Goal: Information Seeking & Learning: Learn about a topic

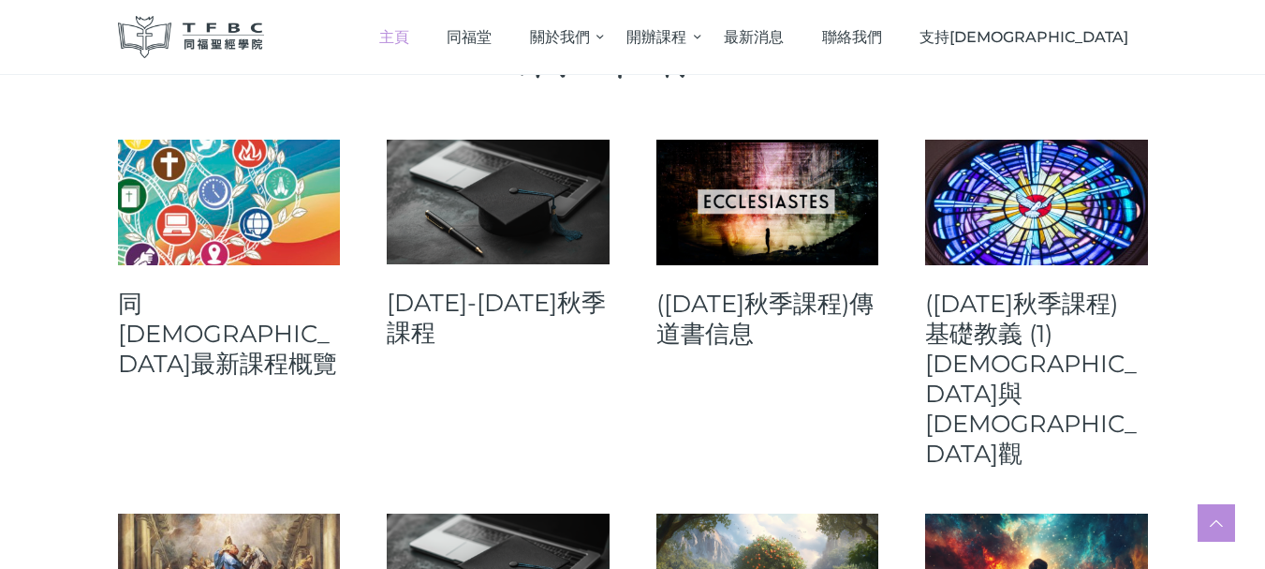
scroll to position [843, 0]
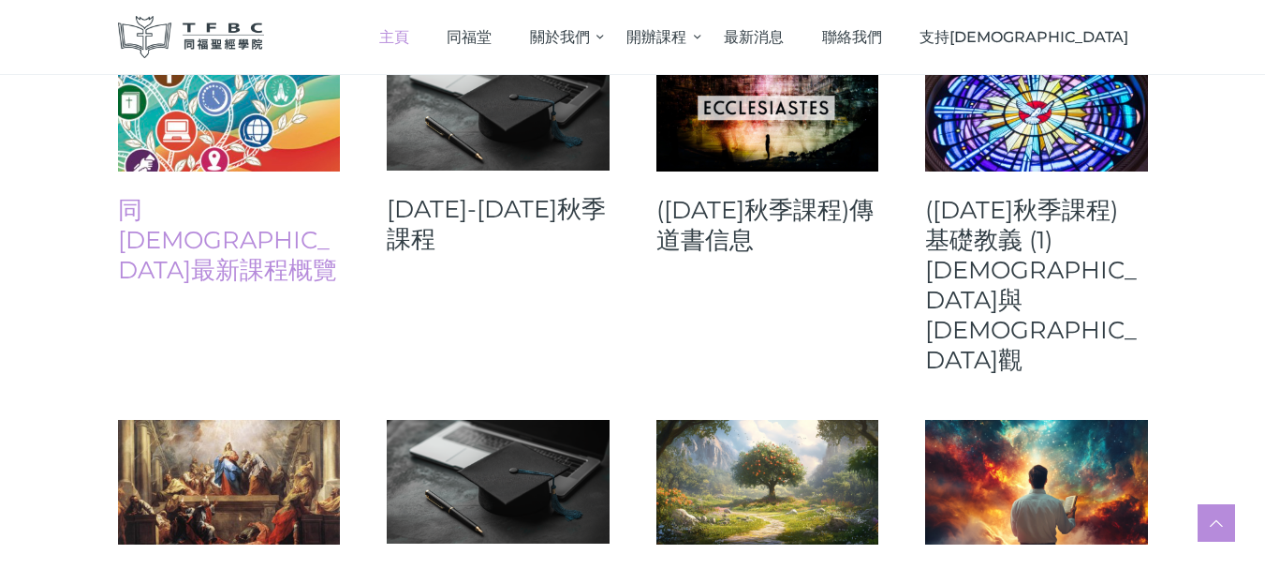
click at [199, 219] on link "同[DEMOGRAPHIC_DATA]最新課程概覽" at bounding box center [229, 240] width 223 height 90
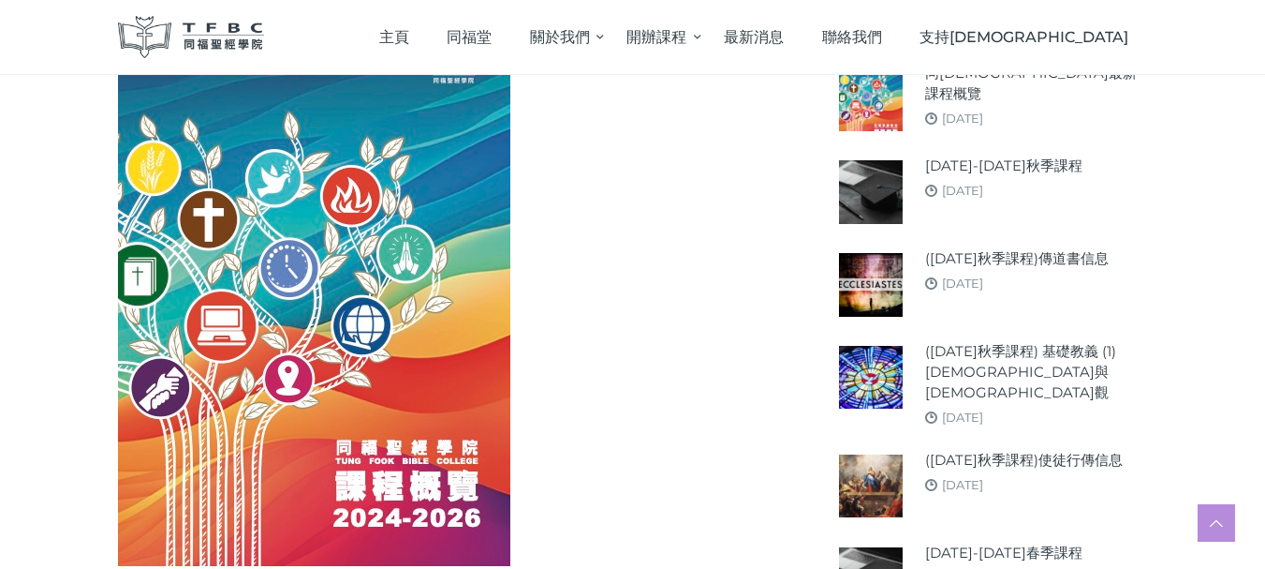
scroll to position [281, 0]
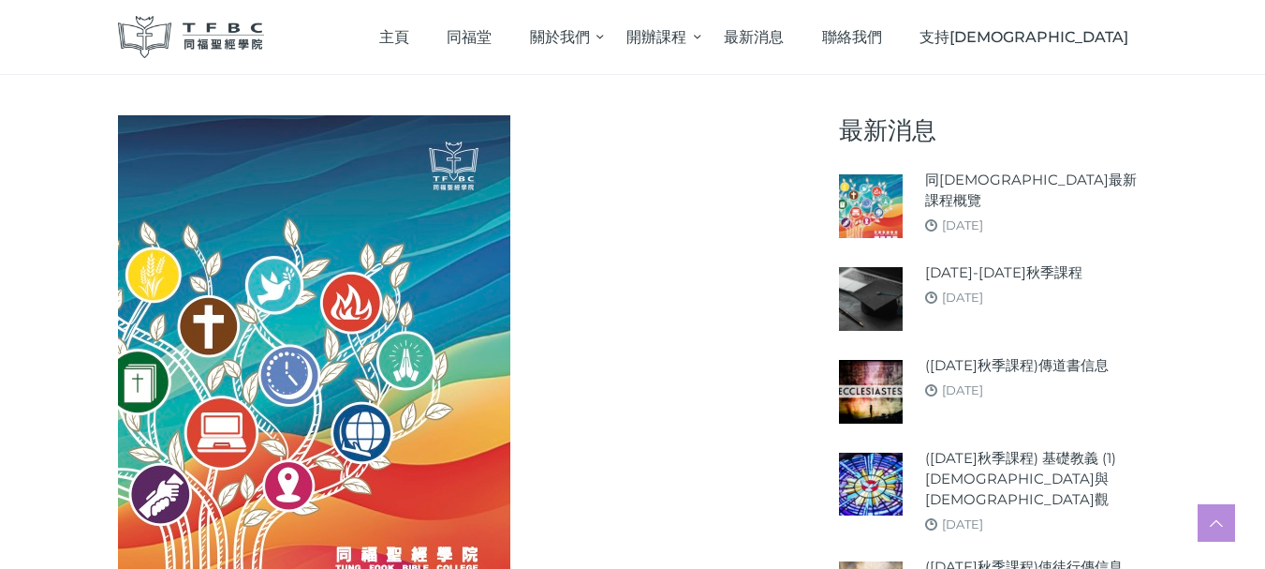
click at [938, 217] on span "[DATE]" at bounding box center [954, 224] width 58 height 15
click at [872, 205] on img at bounding box center [870, 205] width 63 height 63
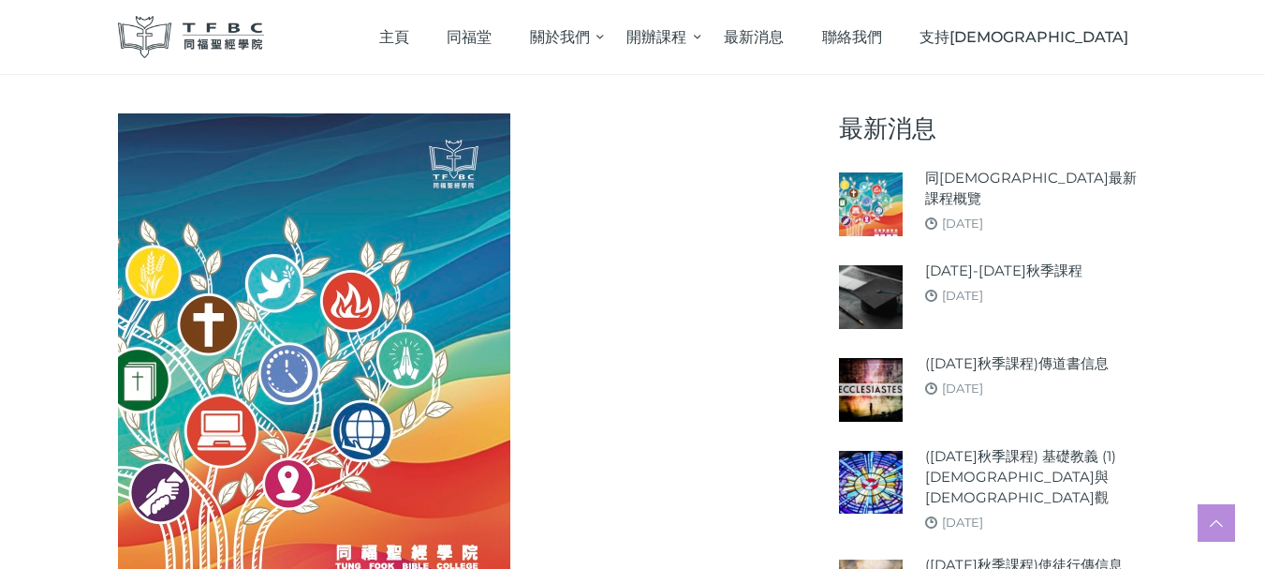
scroll to position [281, 0]
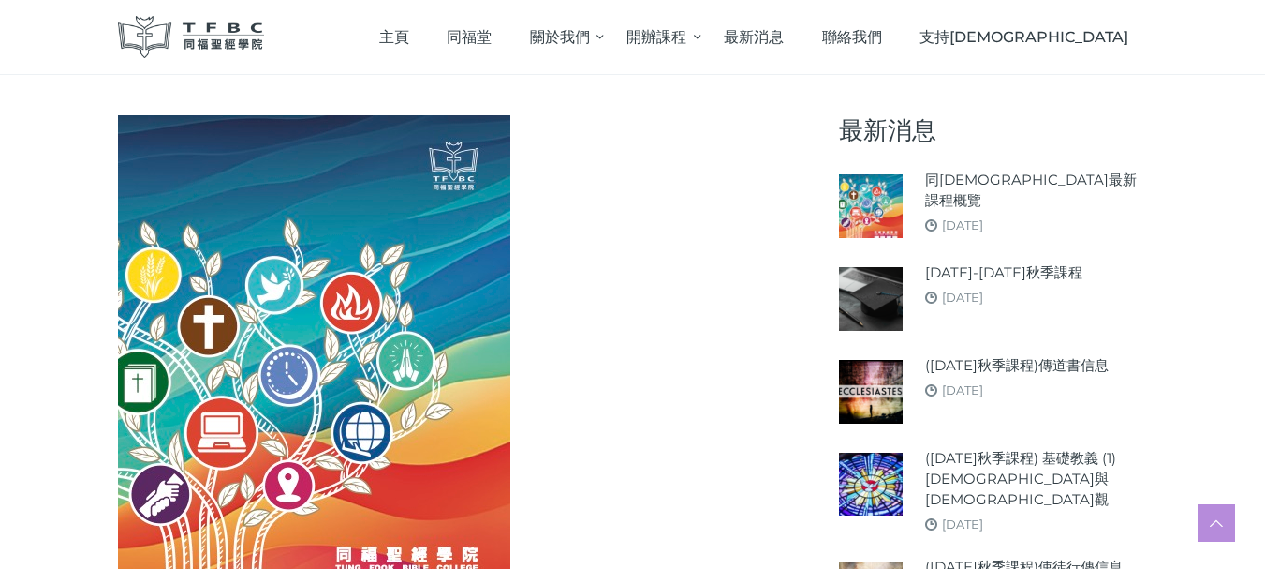
click at [873, 302] on img at bounding box center [870, 298] width 63 height 63
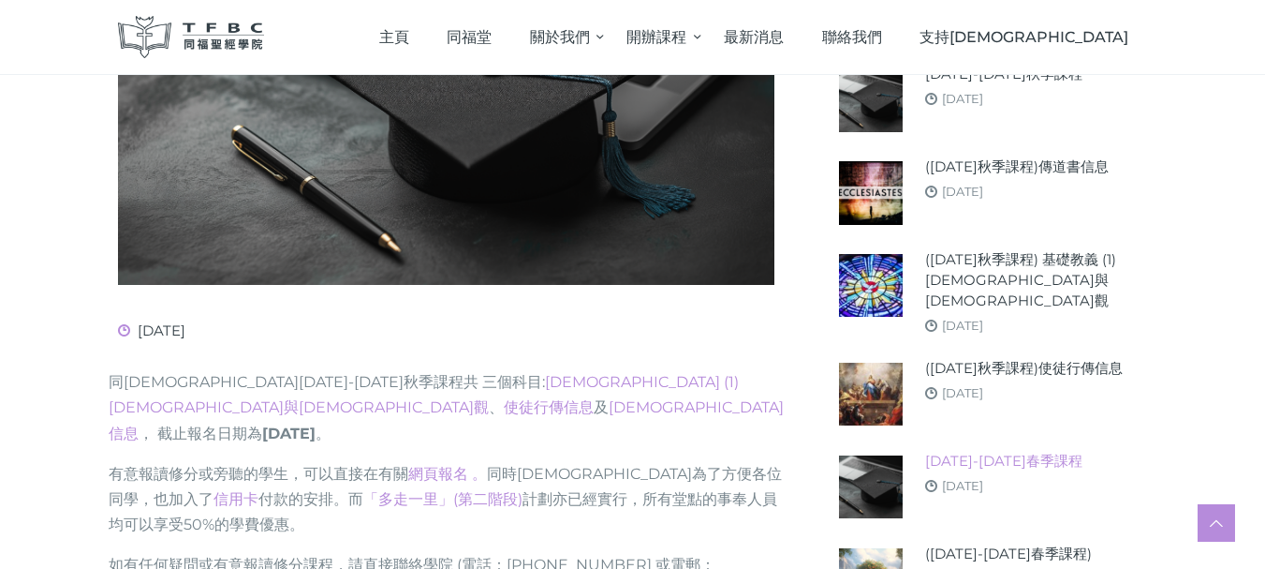
scroll to position [468, 0]
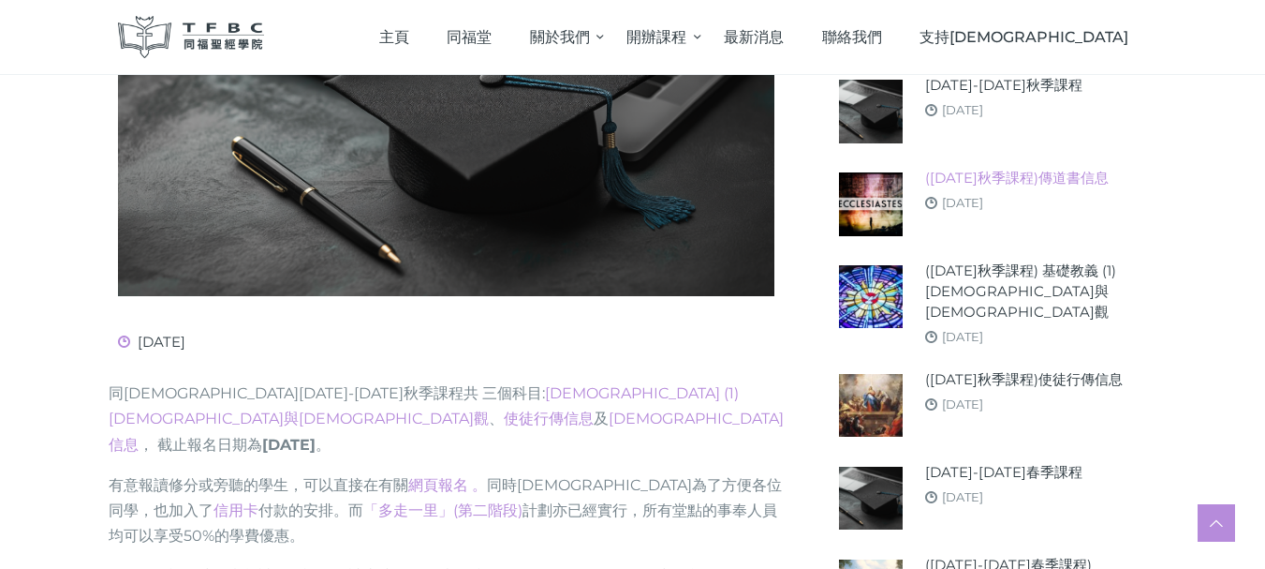
click at [1000, 176] on link "([DATE]秋季課程)傳道書信息" at bounding box center [1017, 178] width 184 height 21
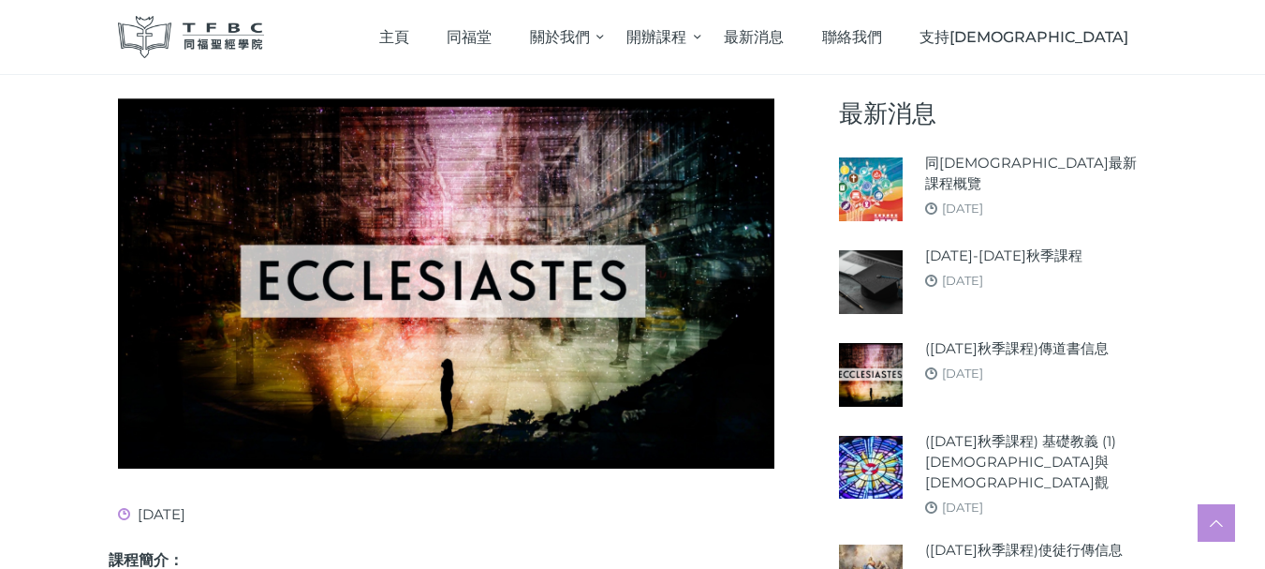
scroll to position [281, 0]
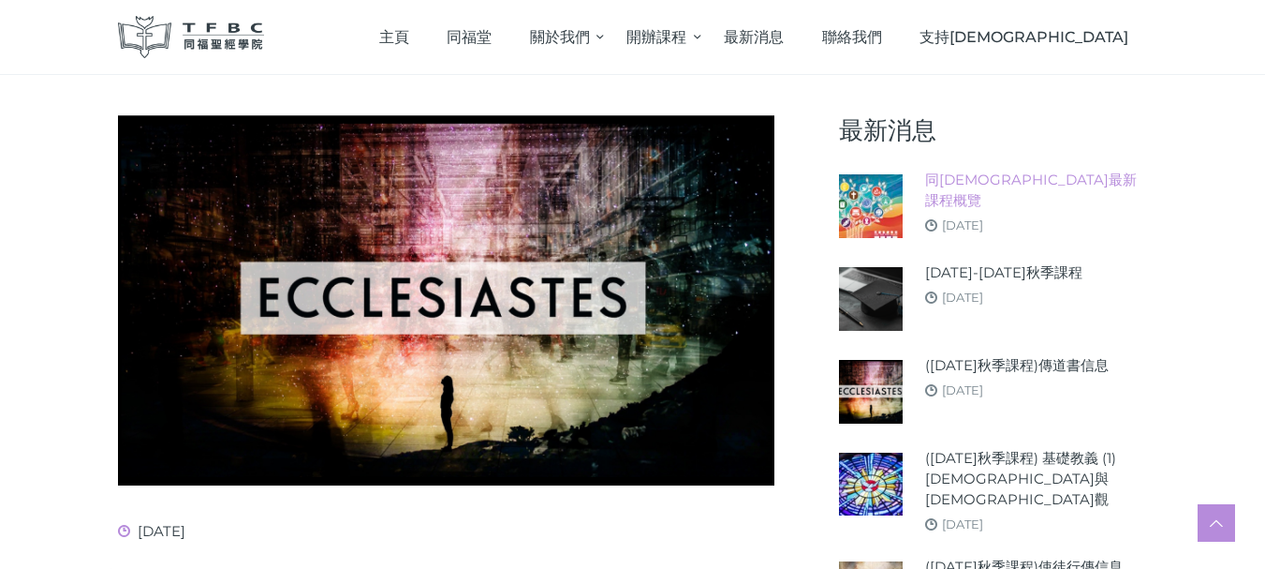
click at [987, 185] on link "同[DEMOGRAPHIC_DATA]最新課程概覽" at bounding box center [1036, 190] width 223 height 41
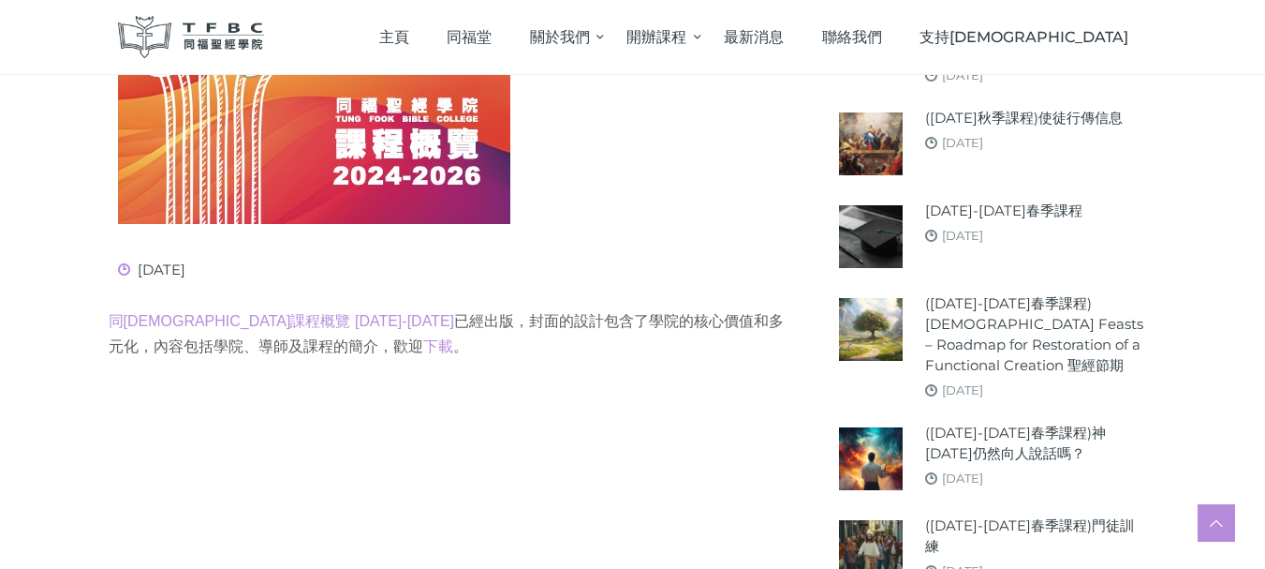
scroll to position [749, 0]
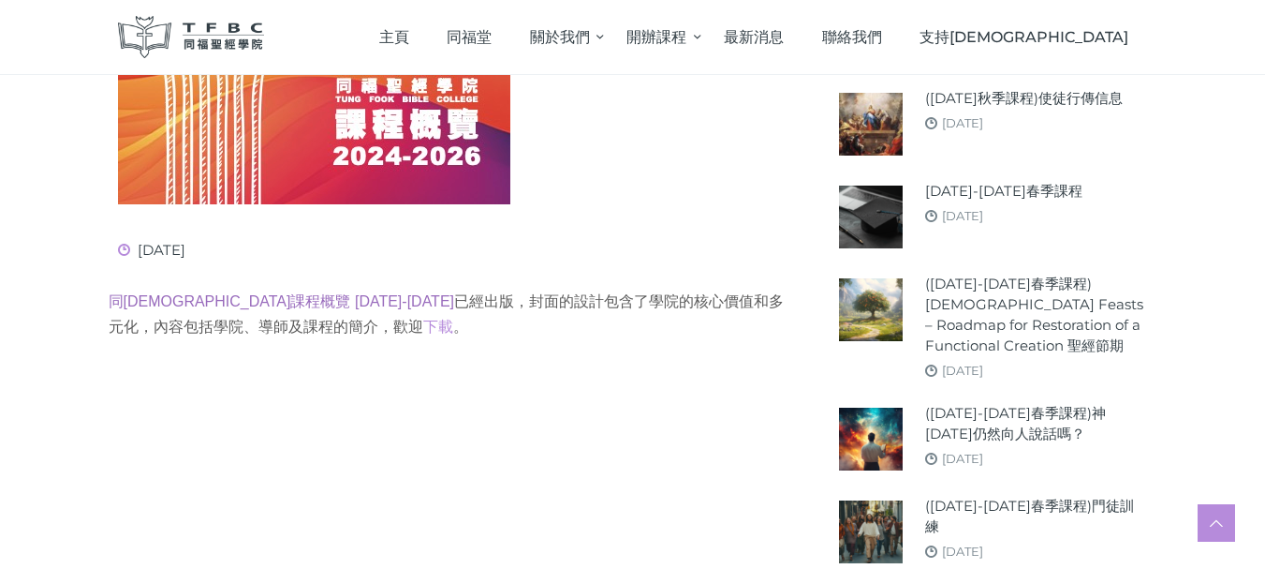
click at [328, 302] on link "同福聖經學院課程概覽 2024-2026" at bounding box center [282, 301] width 347 height 16
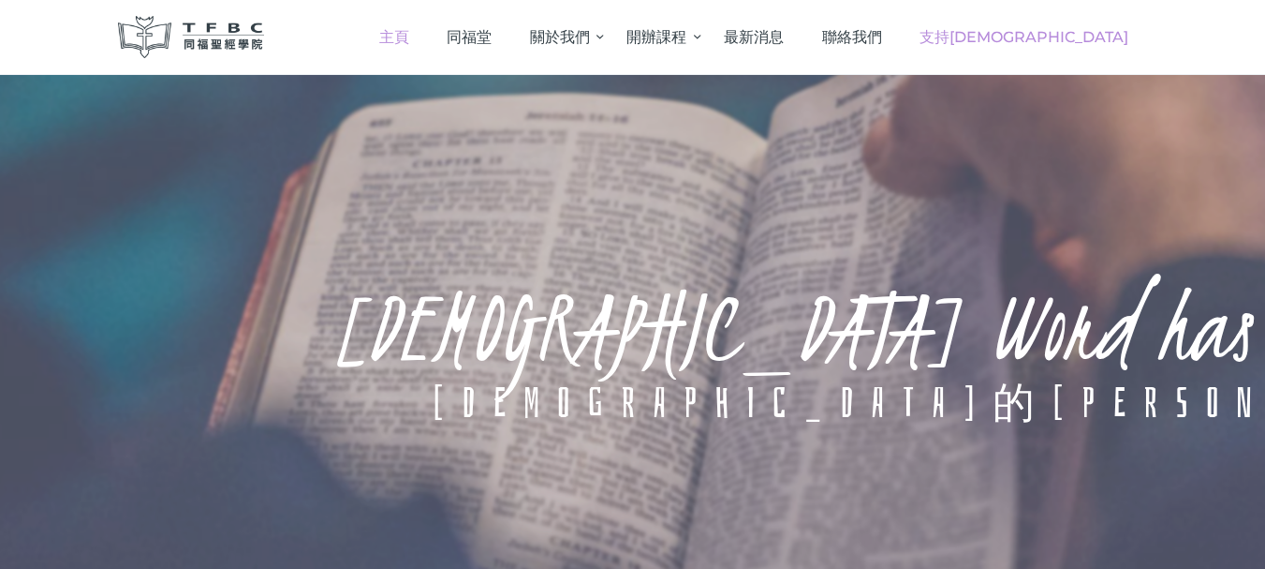
click at [1079, 37] on span "支持[DEMOGRAPHIC_DATA]" at bounding box center [1024, 37] width 209 height 18
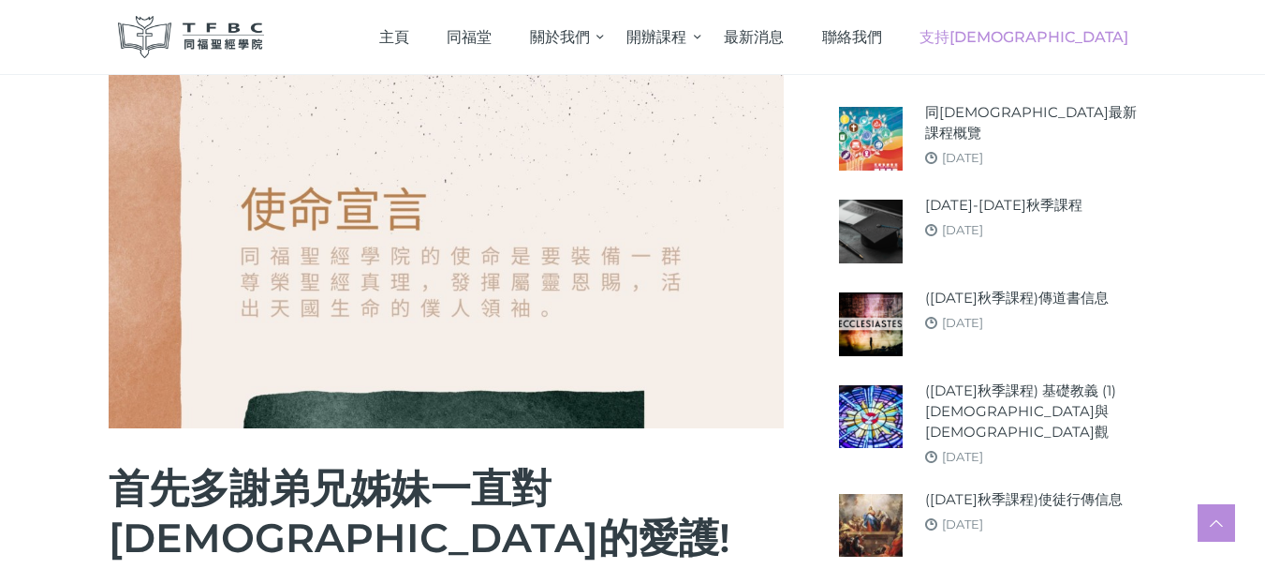
scroll to position [375, 0]
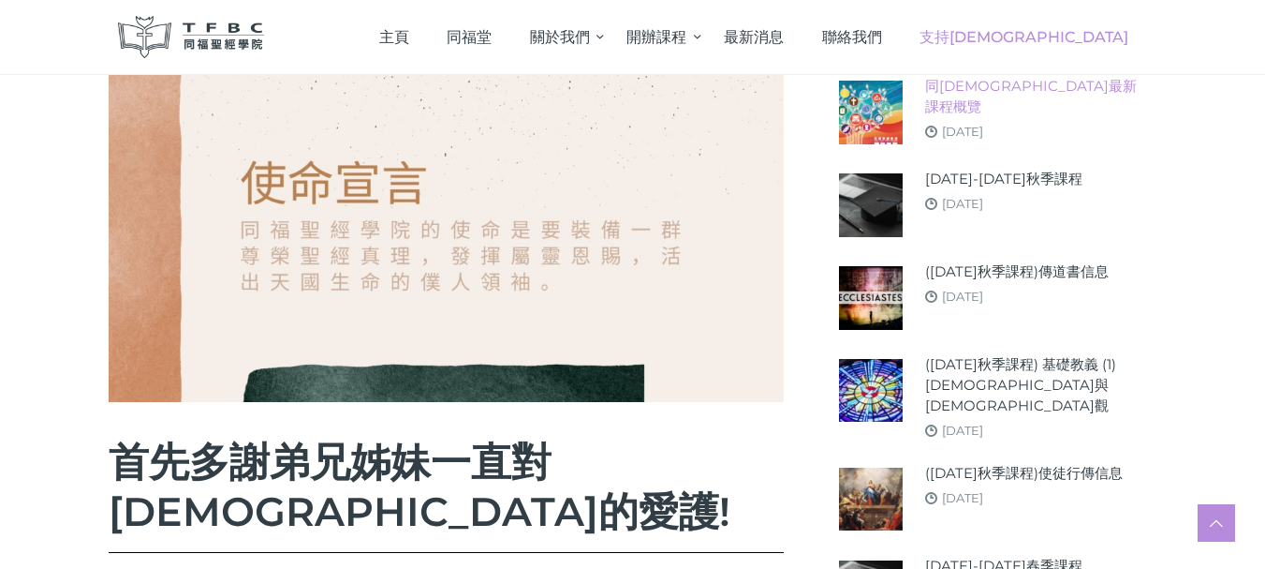
click at [970, 86] on link "同[DEMOGRAPHIC_DATA]最新課程概覽" at bounding box center [1036, 96] width 223 height 41
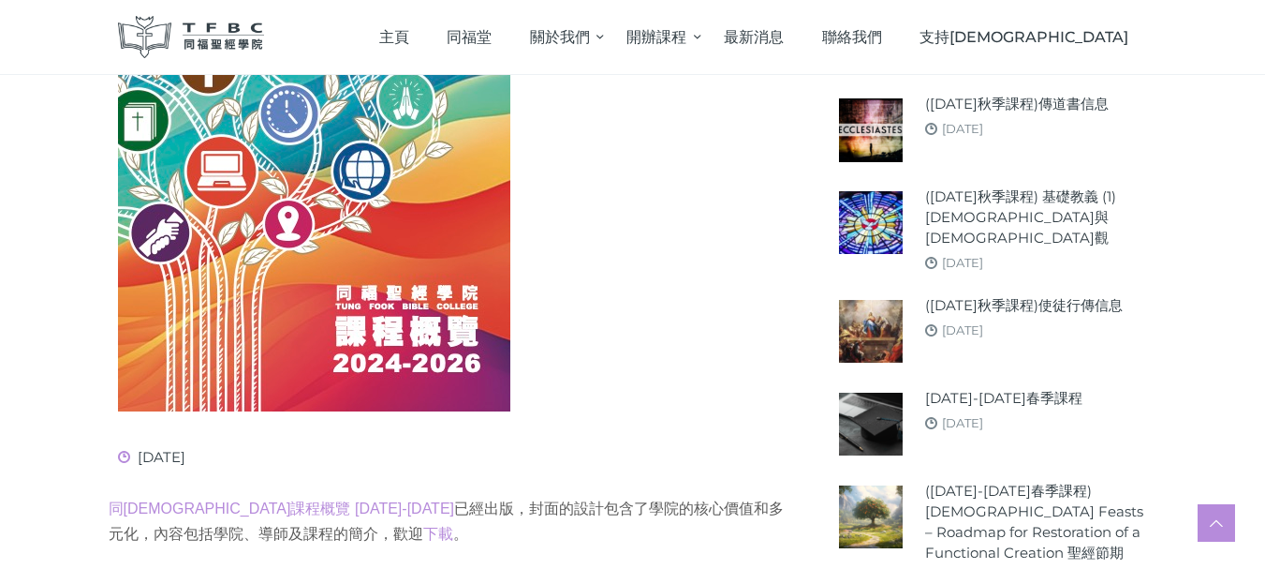
scroll to position [656, 0]
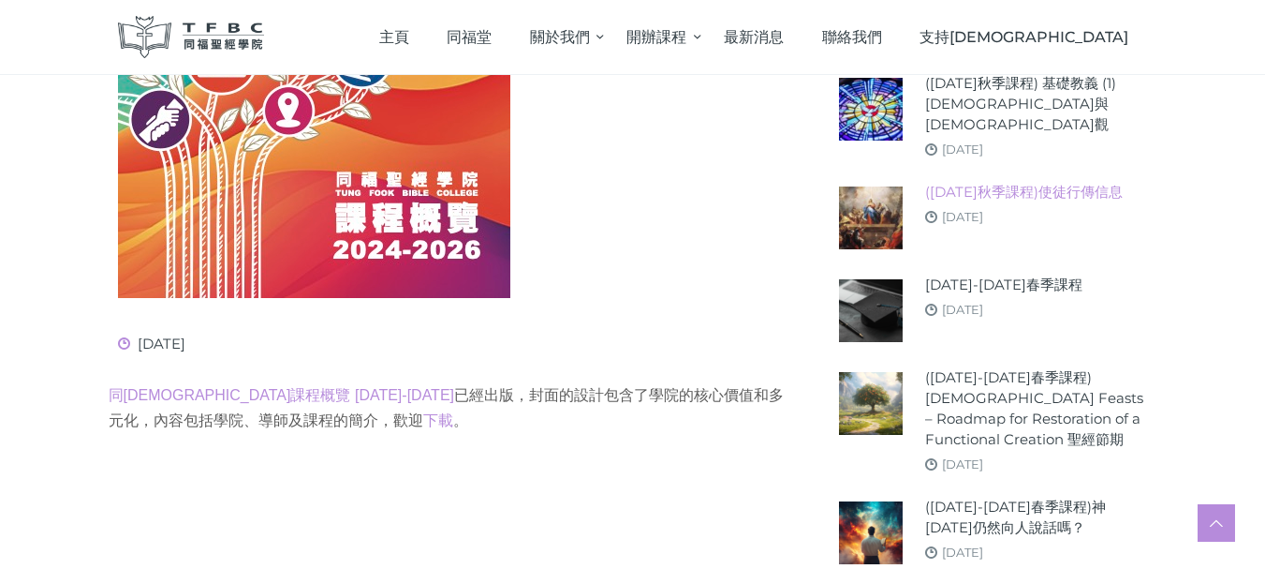
click at [966, 182] on link "([DATE]秋季課程)使徒行傳信息" at bounding box center [1024, 192] width 198 height 21
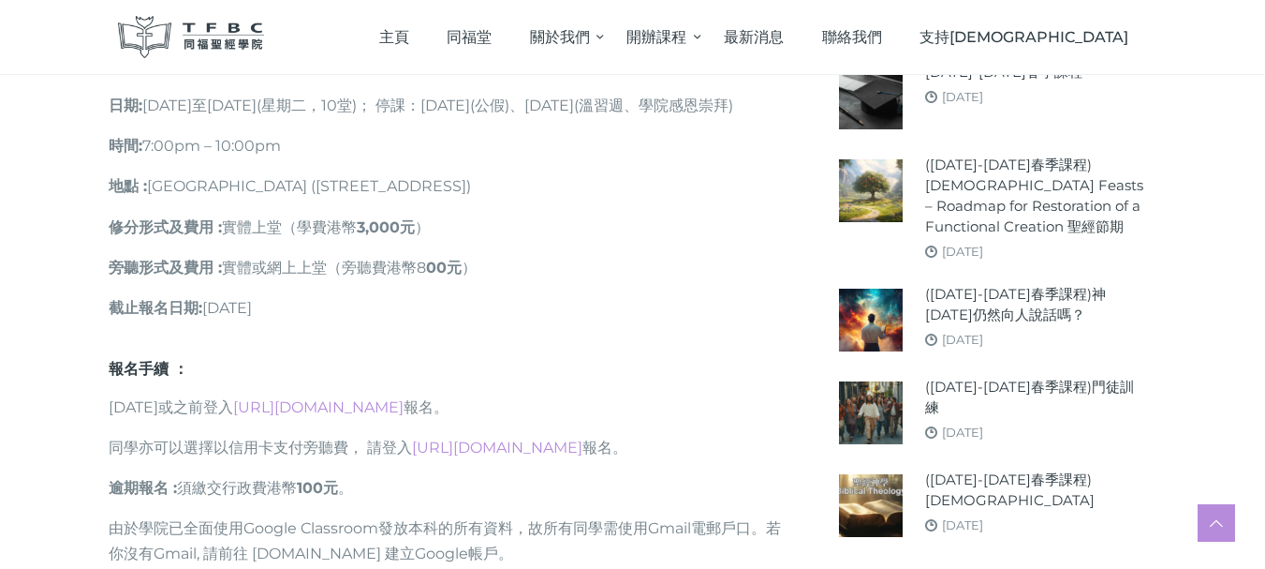
scroll to position [1592, 0]
